Goal: Information Seeking & Learning: Learn about a topic

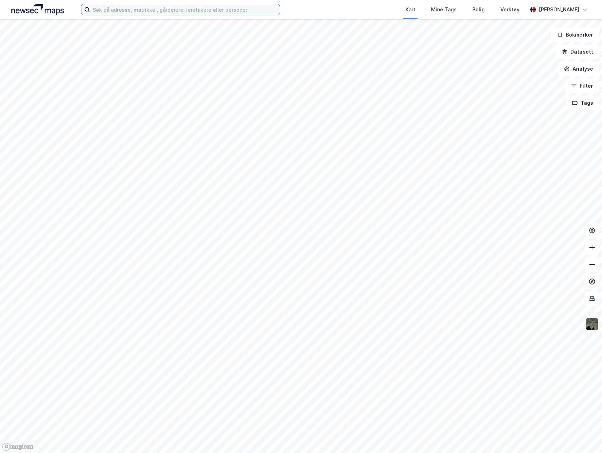
click at [254, 10] on input at bounding box center [185, 9] width 190 height 11
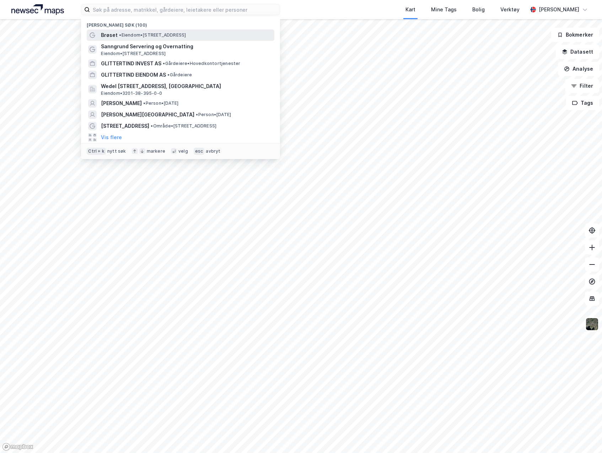
click at [186, 35] on span "• Eiendom • [STREET_ADDRESS]" at bounding box center [152, 35] width 67 height 6
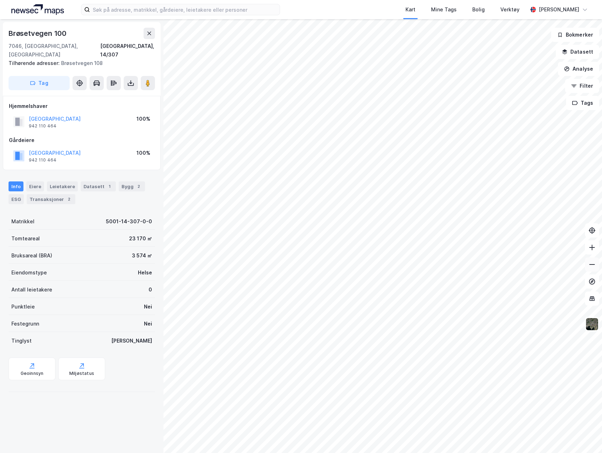
click at [593, 269] on button at bounding box center [592, 265] width 14 height 14
